Goal: Information Seeking & Learning: Learn about a topic

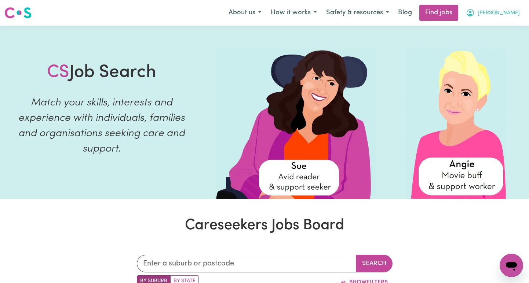
click at [512, 11] on span "[PERSON_NAME]" at bounding box center [498, 13] width 42 height 8
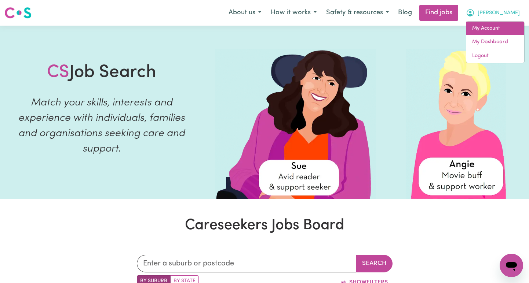
click at [492, 31] on link "My Account" at bounding box center [495, 29] width 58 height 14
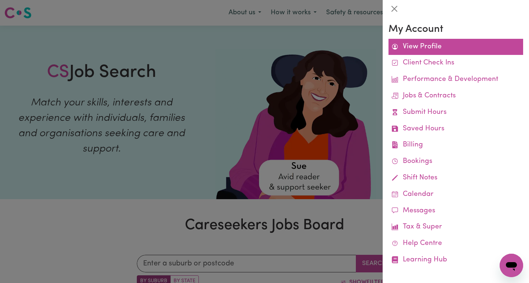
click at [439, 49] on link "View Profile" at bounding box center [455, 47] width 135 height 16
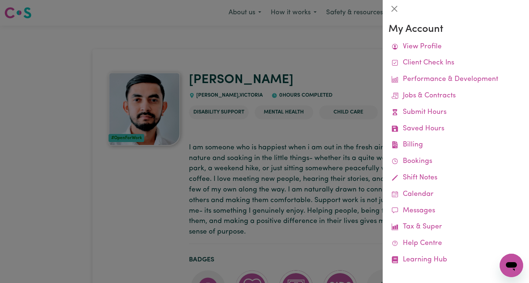
click at [331, 51] on div at bounding box center [264, 141] width 529 height 283
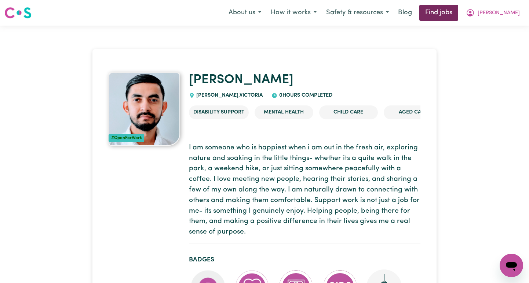
click at [456, 11] on link "Find jobs" at bounding box center [438, 13] width 39 height 16
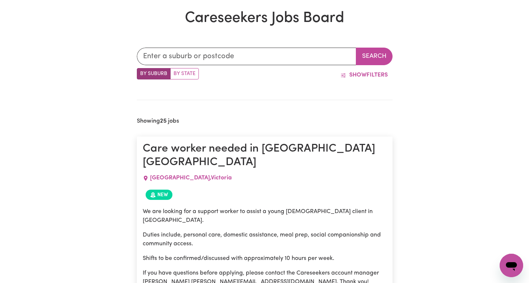
scroll to position [209, 0]
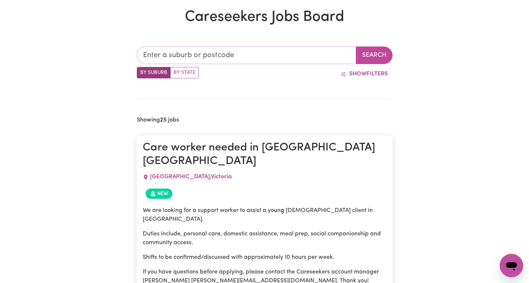
click at [250, 55] on input "text" at bounding box center [246, 56] width 219 height 18
type input "presto"
type input "prestoN, [GEOGRAPHIC_DATA], 4352"
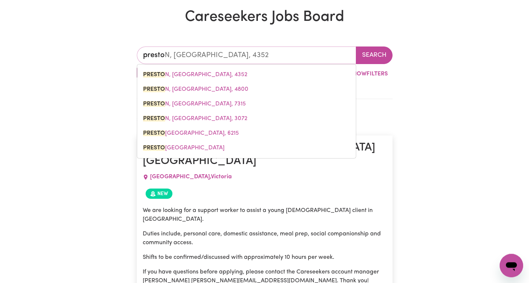
type input "[PERSON_NAME]"
type input "[GEOGRAPHIC_DATA], [GEOGRAPHIC_DATA], 4352"
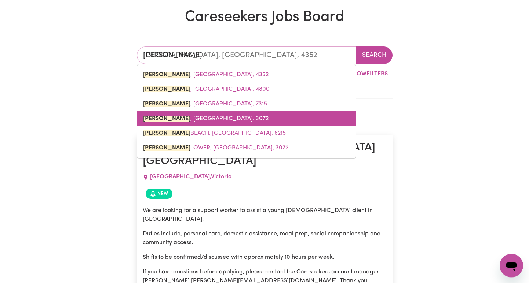
click at [220, 121] on link "[GEOGRAPHIC_DATA][PERSON_NAME][GEOGRAPHIC_DATA], 3072" at bounding box center [246, 118] width 218 height 15
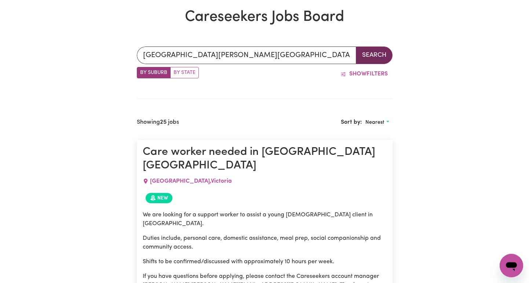
click at [369, 57] on button "Search" at bounding box center [374, 56] width 37 height 18
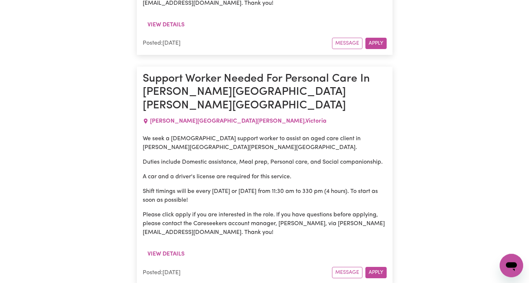
scroll to position [765, 0]
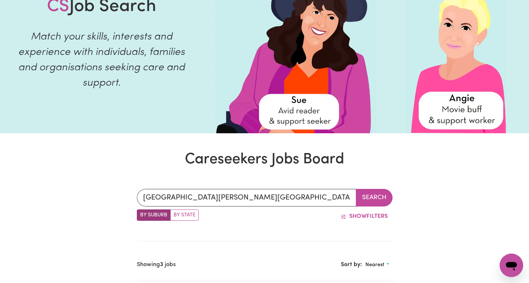
scroll to position [0, 0]
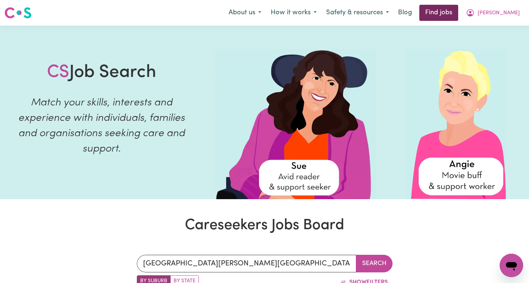
click at [458, 13] on link "Find jobs" at bounding box center [438, 13] width 39 height 16
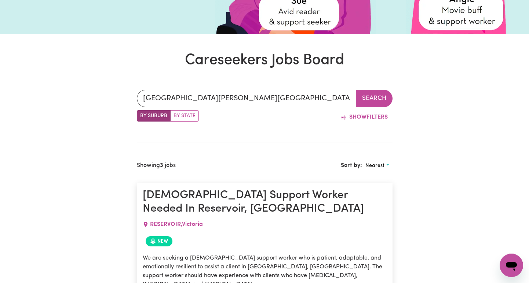
scroll to position [166, 0]
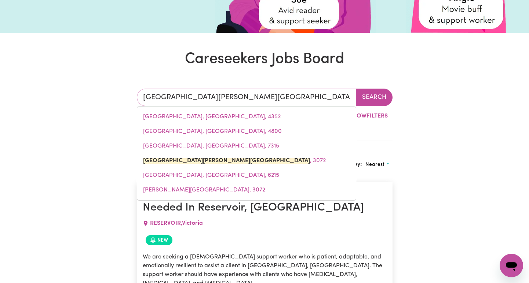
click at [231, 97] on input "[GEOGRAPHIC_DATA][PERSON_NAME][GEOGRAPHIC_DATA]" at bounding box center [246, 98] width 219 height 18
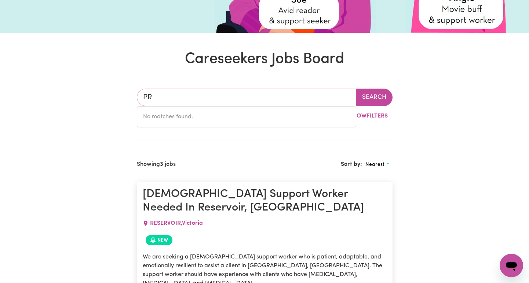
type input "P"
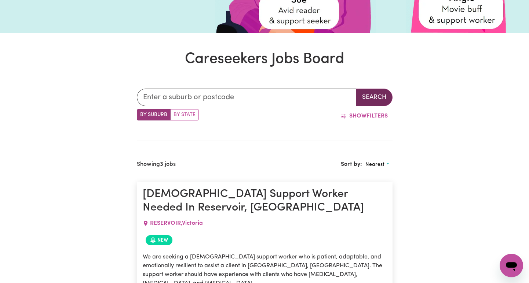
click at [376, 92] on button "Search" at bounding box center [374, 98] width 37 height 18
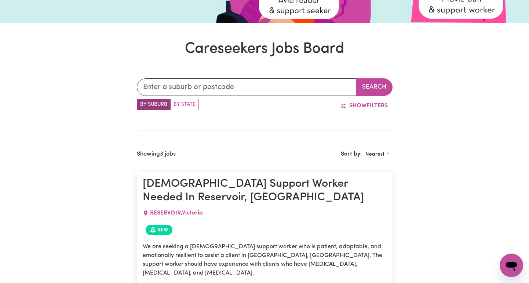
scroll to position [177, 0]
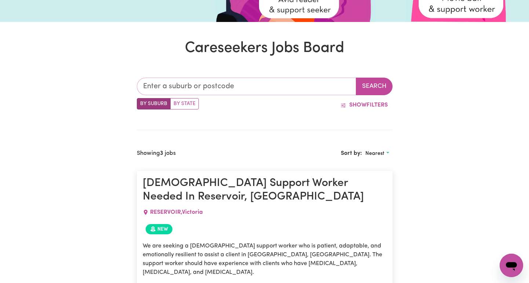
click at [245, 87] on input "text" at bounding box center [246, 87] width 219 height 18
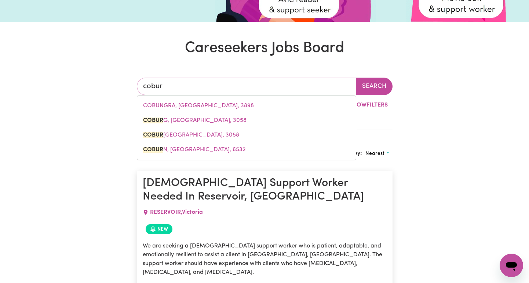
type input "[GEOGRAPHIC_DATA]"
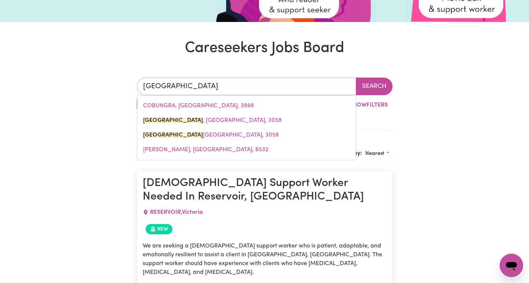
type input "[GEOGRAPHIC_DATA], [GEOGRAPHIC_DATA], 3058"
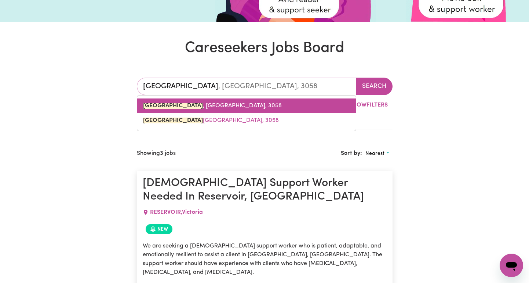
click at [223, 106] on link "[GEOGRAPHIC_DATA] , [GEOGRAPHIC_DATA], 3058" at bounding box center [246, 106] width 218 height 15
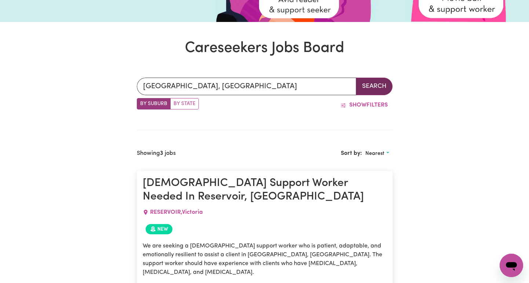
click at [378, 88] on button "Search" at bounding box center [374, 87] width 37 height 18
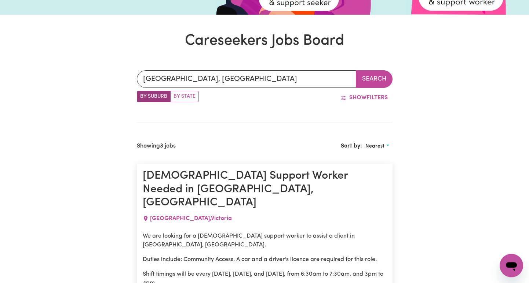
scroll to position [185, 0]
type input "[GEOGRAPHIC_DATA], [GEOGRAPHIC_DATA], 3058"
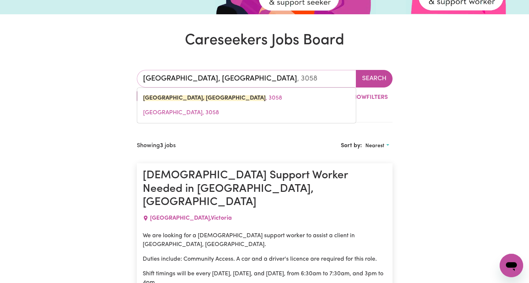
click at [210, 76] on input "[GEOGRAPHIC_DATA], [GEOGRAPHIC_DATA]" at bounding box center [246, 79] width 219 height 18
type input "[GEOGRAPHIC_DATA], Victori"
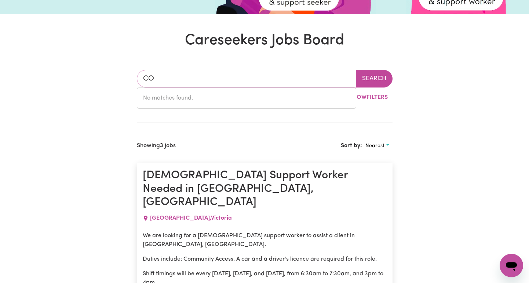
type input "C"
type input "[PERSON_NAME]"
type input "melALEUCA, [GEOGRAPHIC_DATA], 6079"
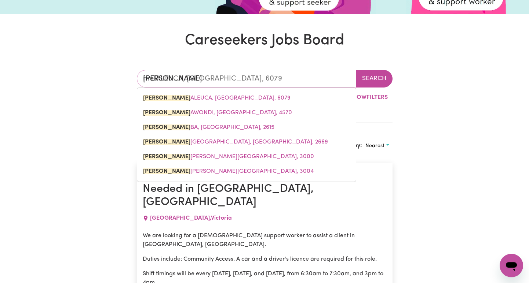
type input "melb"
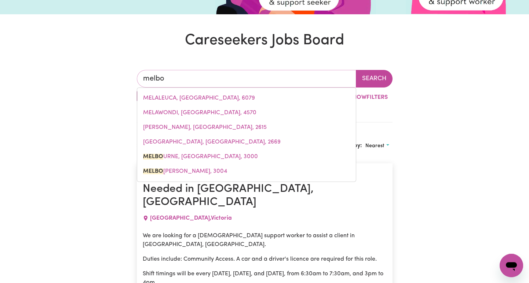
type input "melbou"
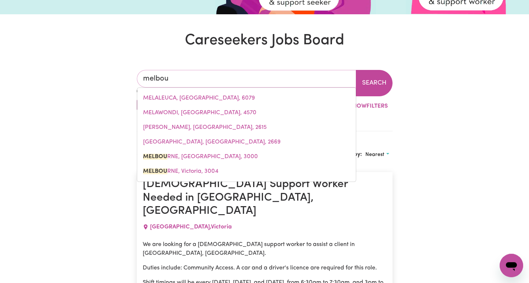
type input "melbouRNE, [GEOGRAPHIC_DATA], 3000"
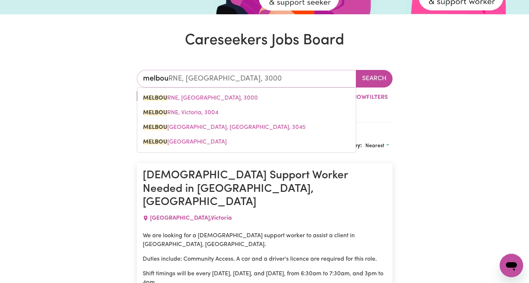
type input "melbour"
type input "melbourNE, [GEOGRAPHIC_DATA], 3000"
type input "melbourn"
type input "melbournE, [GEOGRAPHIC_DATA], 3000"
type input "[GEOGRAPHIC_DATA]"
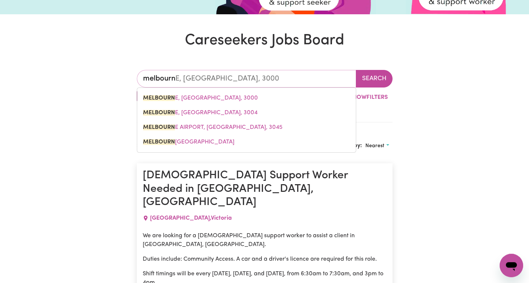
type input "[GEOGRAPHIC_DATA], [GEOGRAPHIC_DATA], 3000"
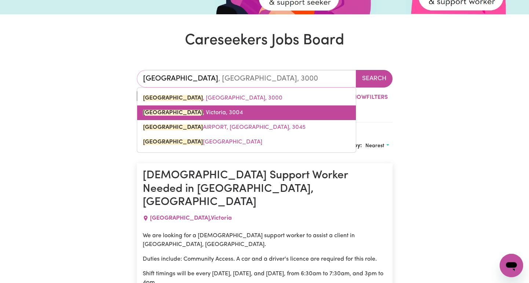
click at [195, 113] on span "[GEOGRAPHIC_DATA] , [GEOGRAPHIC_DATA], 3004" at bounding box center [193, 113] width 100 height 6
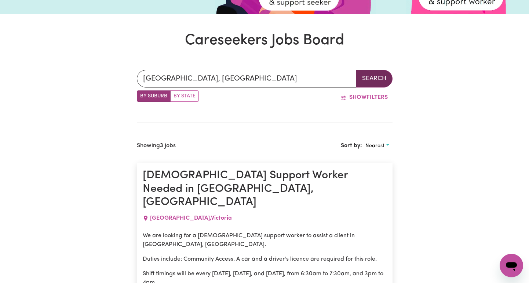
click at [374, 81] on button "Search" at bounding box center [374, 79] width 37 height 18
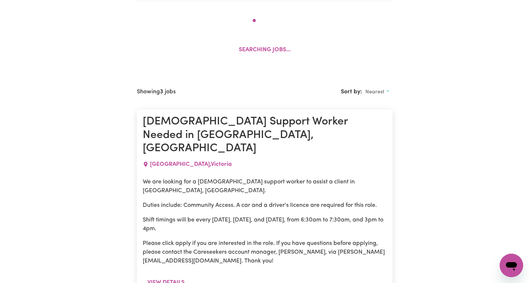
scroll to position [307, 0]
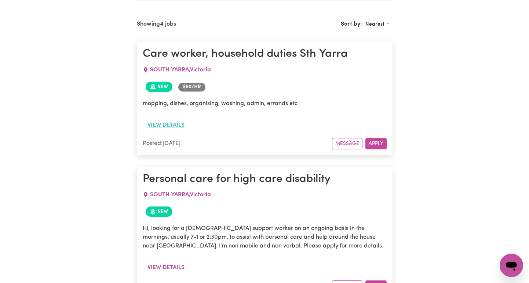
click at [177, 125] on button "View details" at bounding box center [166, 125] width 47 height 14
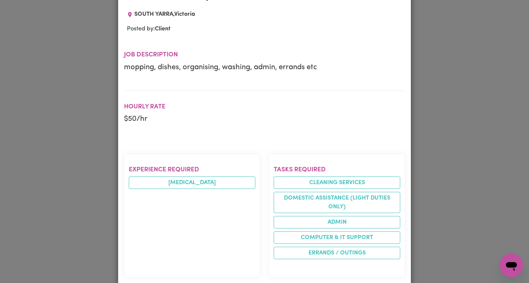
scroll to position [0, 0]
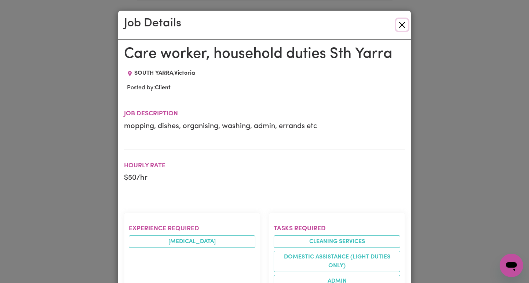
click at [403, 26] on button "Close" at bounding box center [402, 25] width 12 height 12
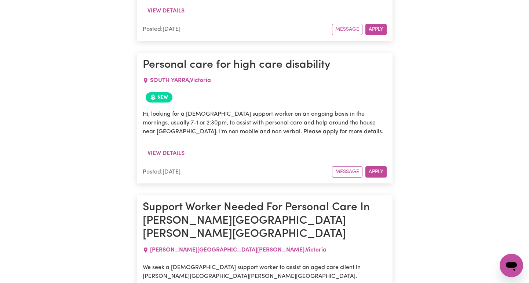
scroll to position [430, 0]
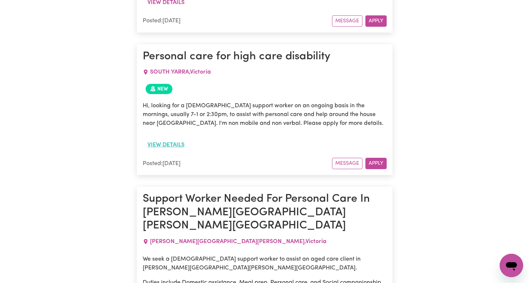
click at [175, 141] on button "View details" at bounding box center [166, 145] width 47 height 14
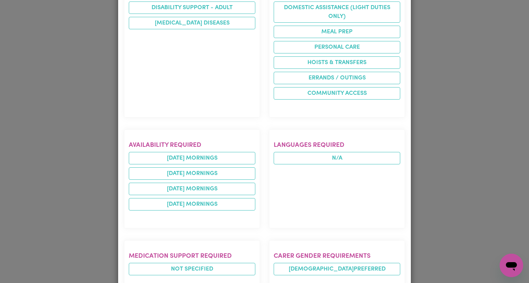
scroll to position [0, 0]
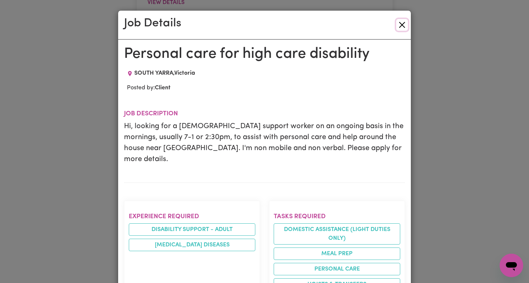
click at [403, 24] on button "Close" at bounding box center [402, 25] width 12 height 12
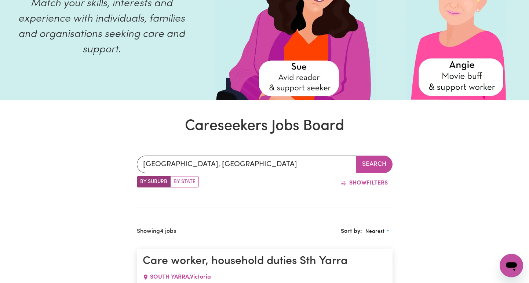
scroll to position [99, 0]
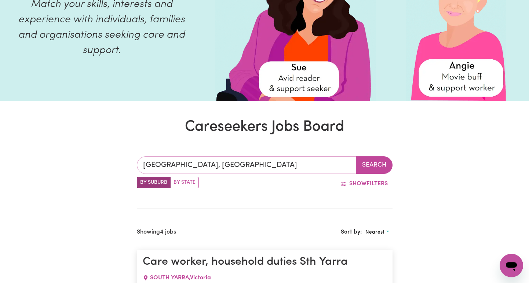
type input "[GEOGRAPHIC_DATA], [GEOGRAPHIC_DATA], 3000"
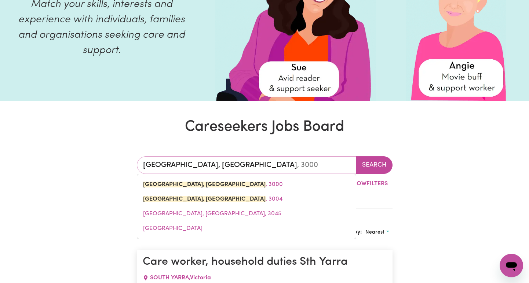
click at [228, 167] on input "[GEOGRAPHIC_DATA], [GEOGRAPHIC_DATA]" at bounding box center [246, 166] width 219 height 18
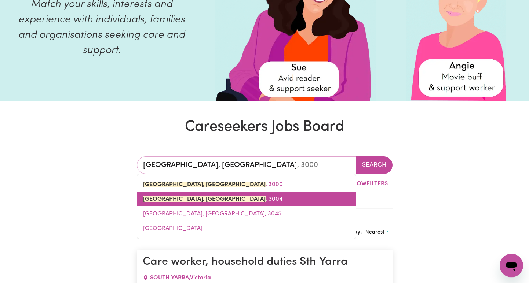
click at [219, 200] on link "[GEOGRAPHIC_DATA], [GEOGRAPHIC_DATA] , 3004" at bounding box center [246, 199] width 218 height 15
type input "[GEOGRAPHIC_DATA], [GEOGRAPHIC_DATA], 3004"
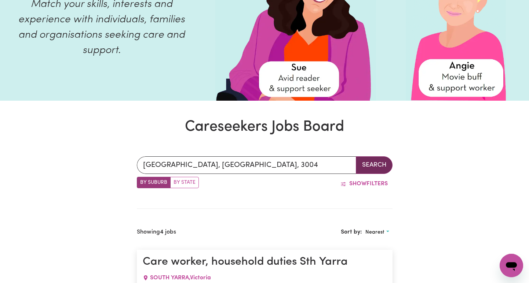
click at [374, 165] on button "Search" at bounding box center [374, 166] width 37 height 18
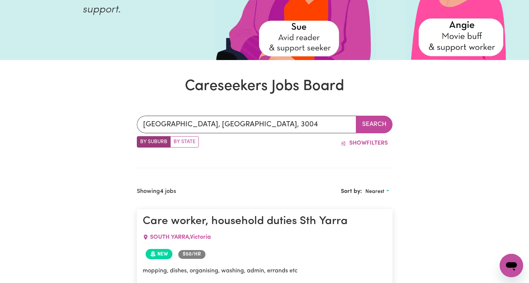
scroll to position [140, 0]
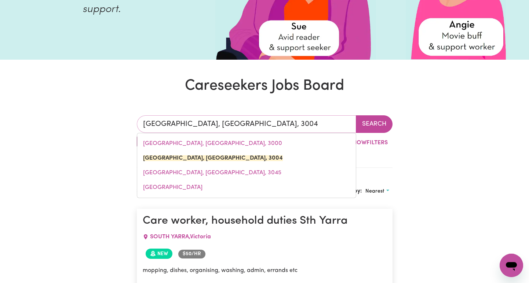
click at [247, 127] on input "[GEOGRAPHIC_DATA], [GEOGRAPHIC_DATA], 3004" at bounding box center [246, 124] width 219 height 18
type input "[GEOGRAPHIC_DATA], [GEOGRAPHIC_DATA], 300"
type input "[GEOGRAPHIC_DATA], [GEOGRAPHIC_DATA], 3000"
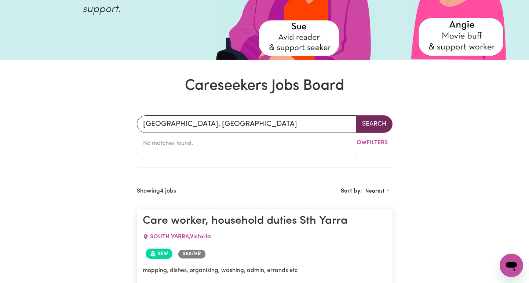
click at [379, 128] on button "Search" at bounding box center [374, 124] width 37 height 18
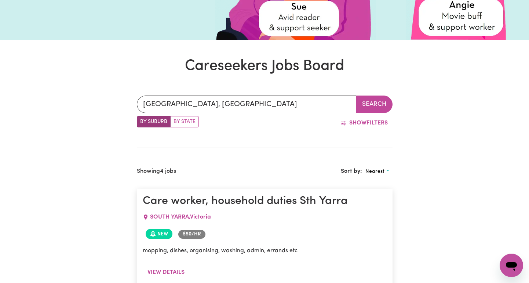
scroll to position [160, 0]
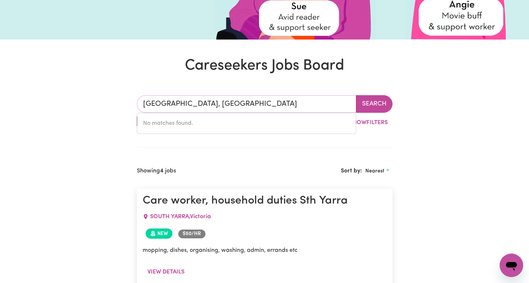
click at [221, 103] on input "[GEOGRAPHIC_DATA], [GEOGRAPHIC_DATA]" at bounding box center [246, 104] width 219 height 18
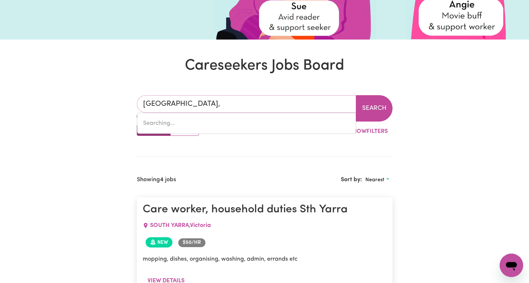
type input "[GEOGRAPHIC_DATA]"
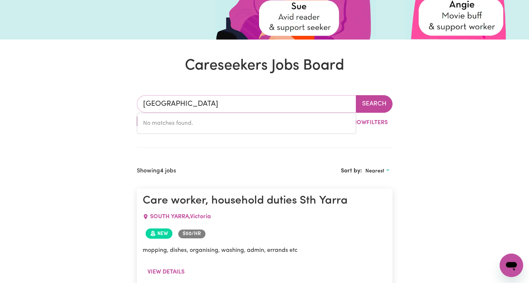
type input "[GEOGRAPHIC_DATA], [GEOGRAPHIC_DATA], 3000"
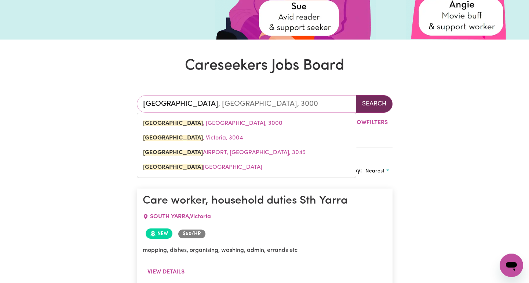
type input "[GEOGRAPHIC_DATA]"
click at [374, 110] on button "Search" at bounding box center [374, 104] width 37 height 18
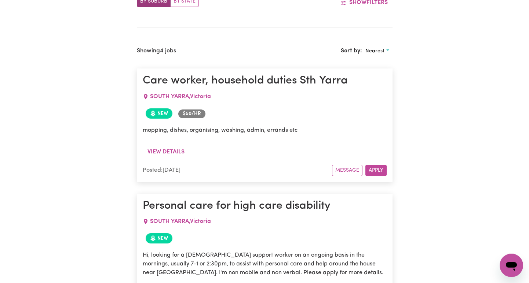
scroll to position [53, 0]
